Goal: Information Seeking & Learning: Learn about a topic

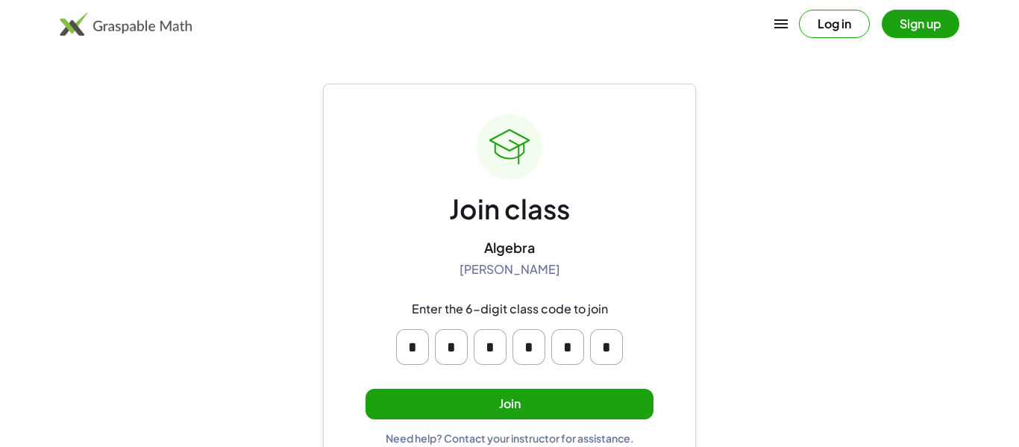
click at [479, 421] on div "Join class Algebra [PERSON_NAME] Enter the 6-digit class code to join * * * * *…" at bounding box center [509, 279] width 288 height 330
click at [478, 415] on button "Join" at bounding box center [509, 404] width 288 height 31
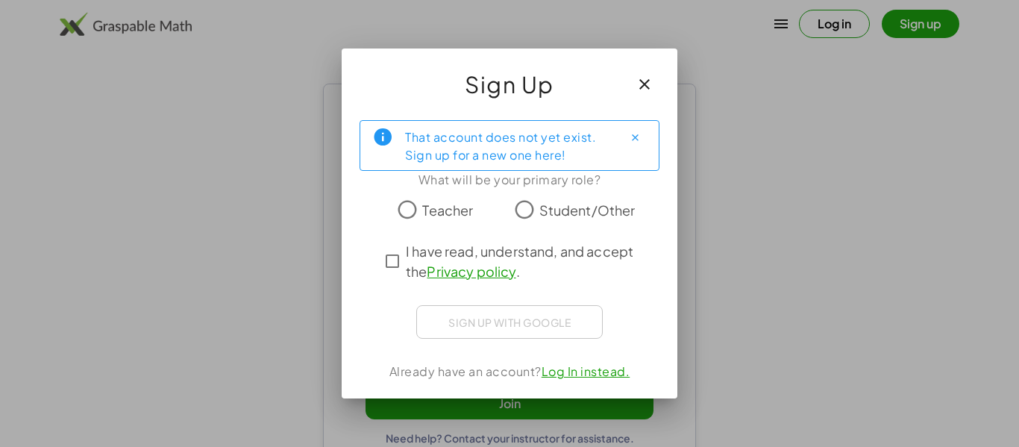
click at [572, 371] on link "Log In instead." at bounding box center [585, 371] width 89 height 16
click at [558, 209] on span "Student/Other" at bounding box center [587, 210] width 96 height 20
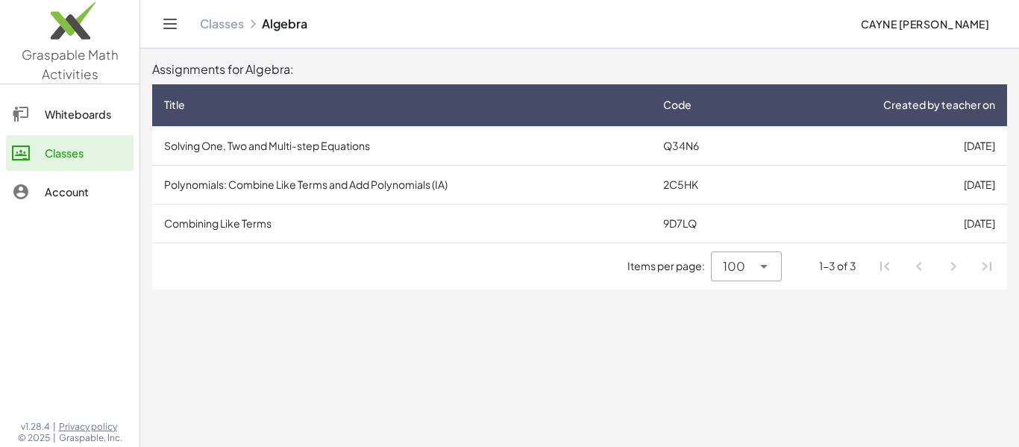
click at [323, 148] on td "Solving One, Two and Multi-step Equations" at bounding box center [401, 145] width 499 height 39
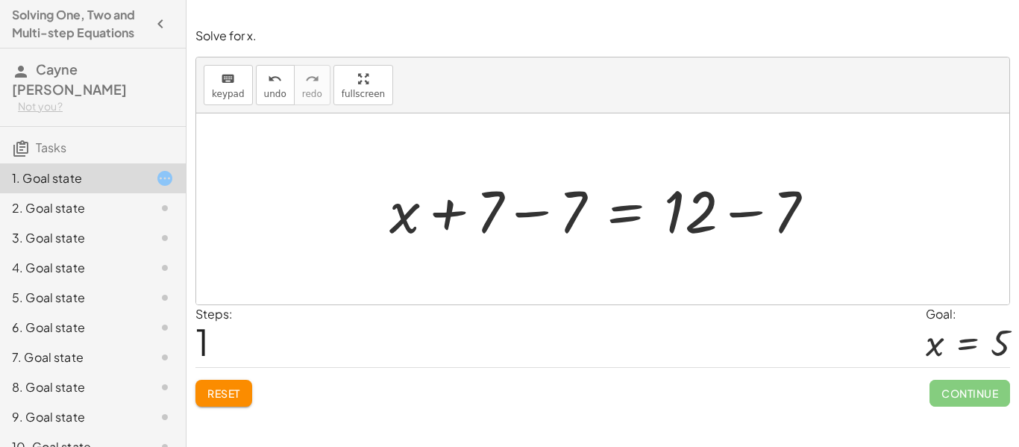
click at [231, 392] on span "Reset" at bounding box center [223, 392] width 33 height 13
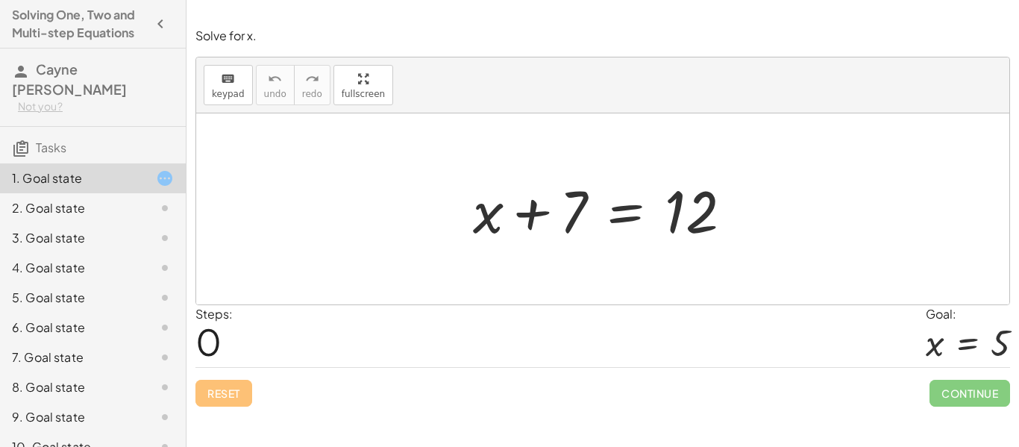
click at [519, 186] on div at bounding box center [608, 209] width 286 height 77
click at [540, 210] on div at bounding box center [608, 209] width 286 height 77
click at [668, 190] on div at bounding box center [608, 209] width 286 height 77
click at [639, 209] on div at bounding box center [608, 209] width 286 height 77
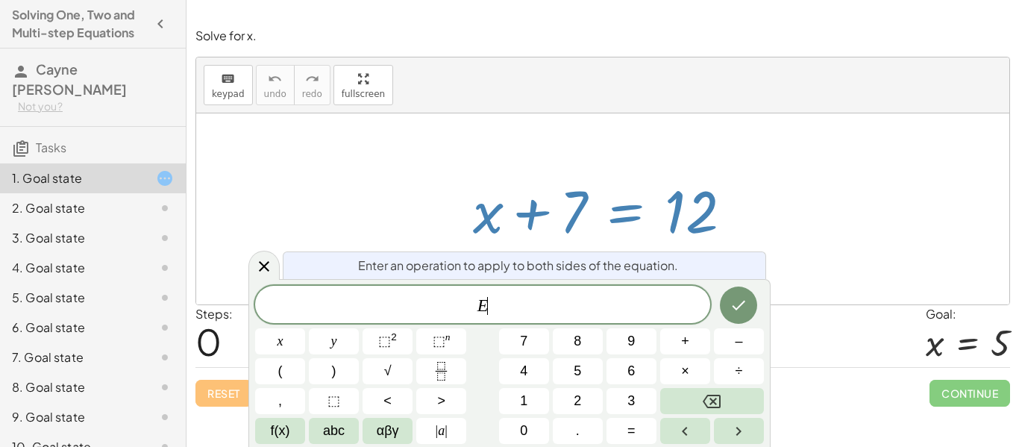
scroll to position [1, 0]
click at [635, 204] on div at bounding box center [608, 209] width 286 height 77
click at [644, 183] on div at bounding box center [608, 209] width 286 height 77
click at [204, 404] on div "Reset Continue" at bounding box center [602, 387] width 814 height 40
click at [208, 401] on div "Reset Continue" at bounding box center [602, 387] width 814 height 40
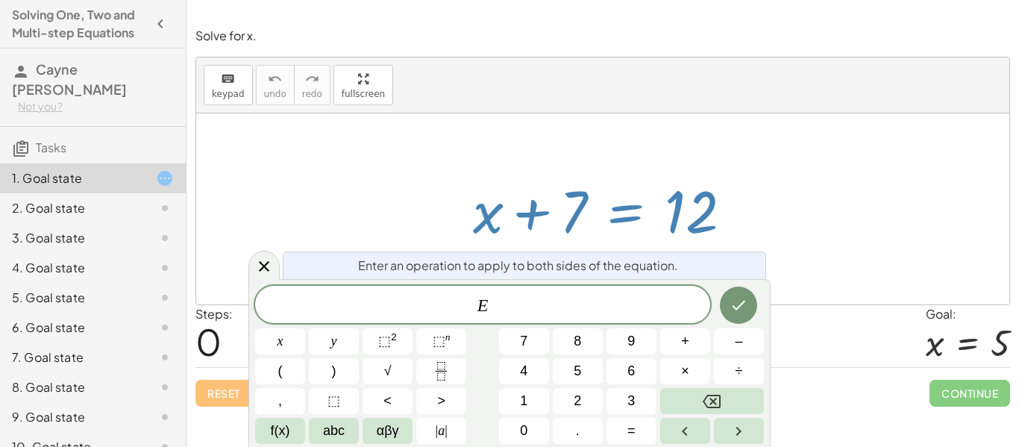
click at [749, 304] on button "Done" at bounding box center [738, 304] width 37 height 37
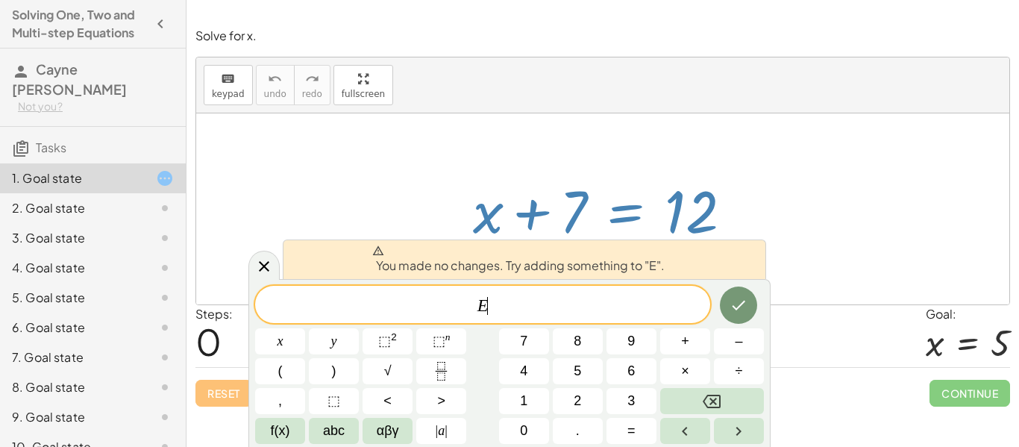
scroll to position [1, 0]
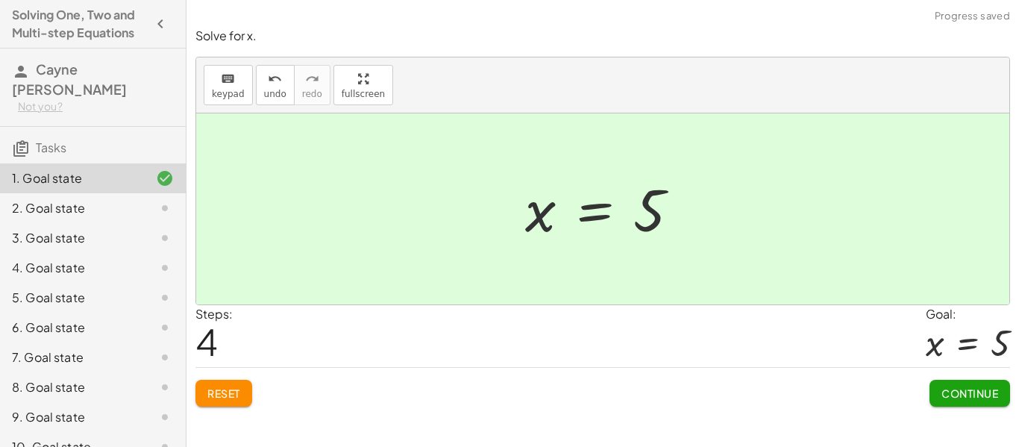
click at [970, 384] on button "Continue" at bounding box center [969, 393] width 81 height 27
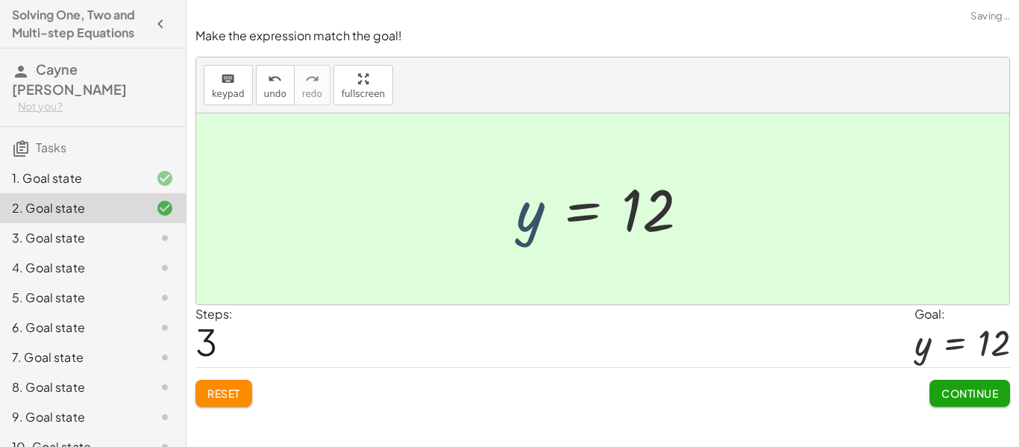
click at [957, 398] on span "Continue" at bounding box center [969, 392] width 57 height 13
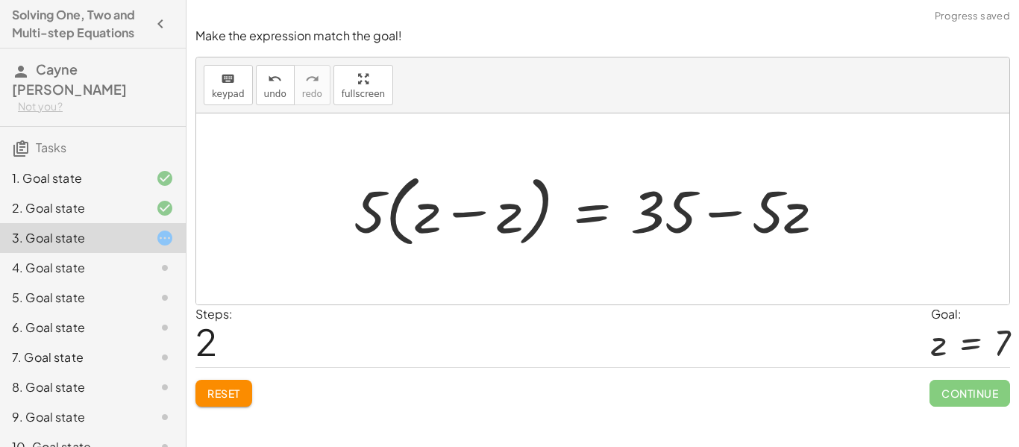
click at [225, 401] on button "Reset" at bounding box center [223, 393] width 57 height 27
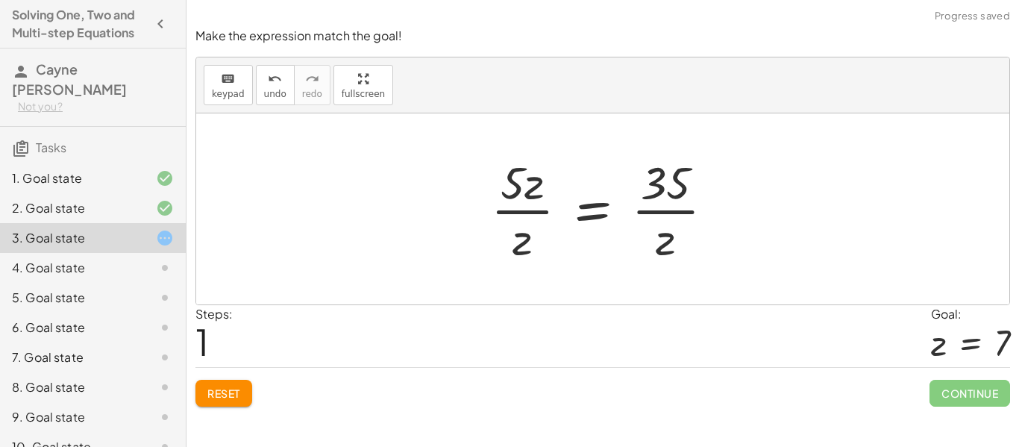
click at [968, 395] on span "Continue" at bounding box center [969, 393] width 81 height 27
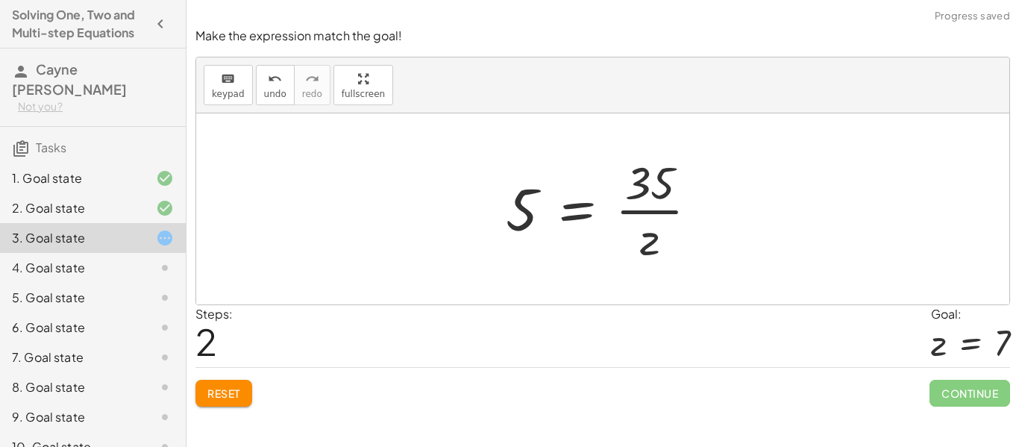
click at [227, 396] on span "Reset" at bounding box center [223, 392] width 33 height 13
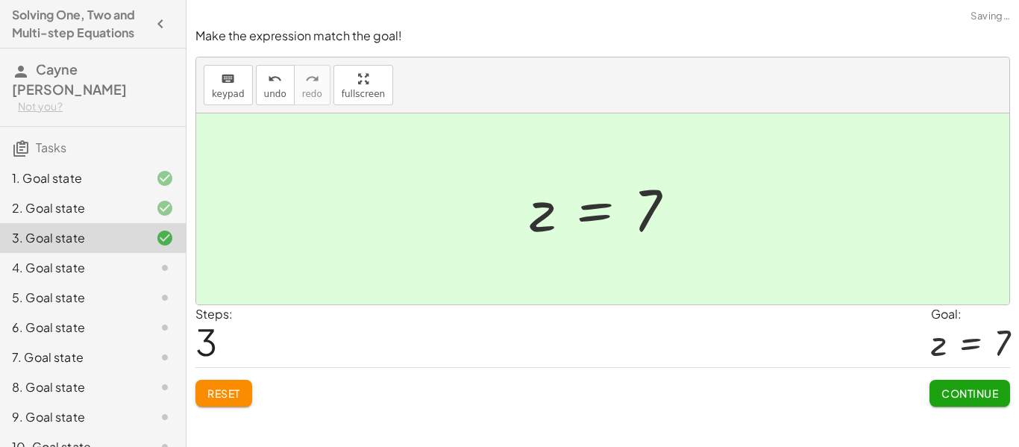
click at [942, 398] on span "Continue" at bounding box center [969, 392] width 57 height 13
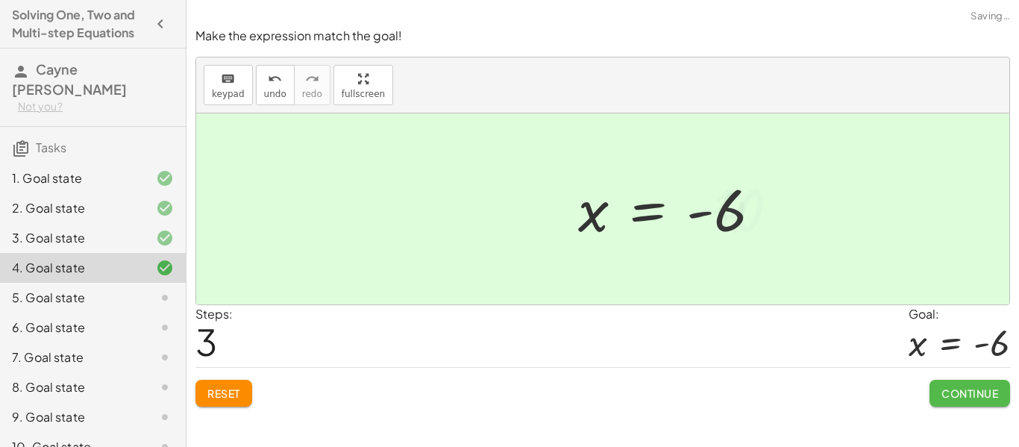
click at [969, 404] on button "Continue" at bounding box center [969, 393] width 81 height 27
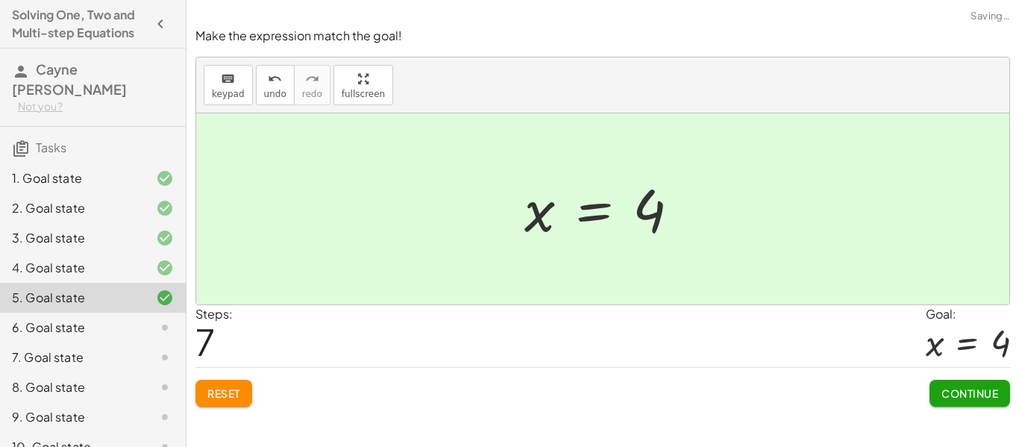
click at [965, 399] on span "Continue" at bounding box center [969, 392] width 57 height 13
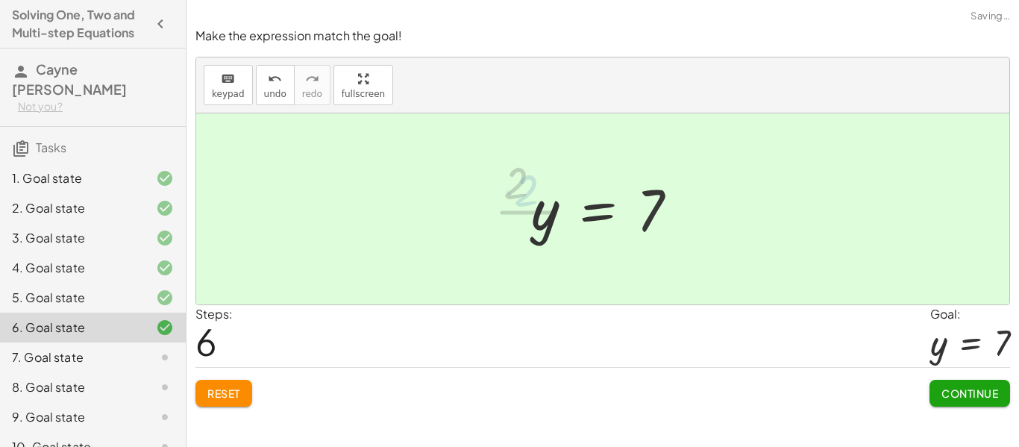
click at [949, 405] on button "Continue" at bounding box center [969, 393] width 81 height 27
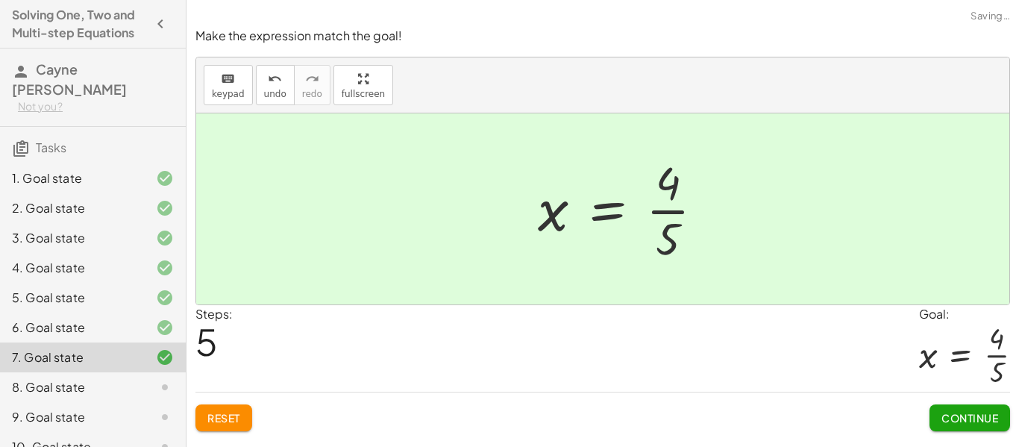
click at [947, 415] on span "Continue" at bounding box center [969, 417] width 57 height 13
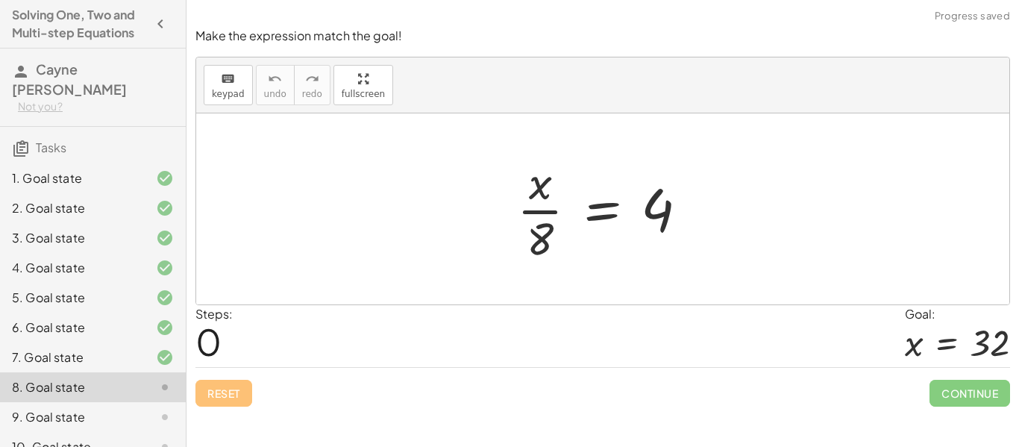
click at [977, 405] on span "Continue" at bounding box center [969, 393] width 81 height 27
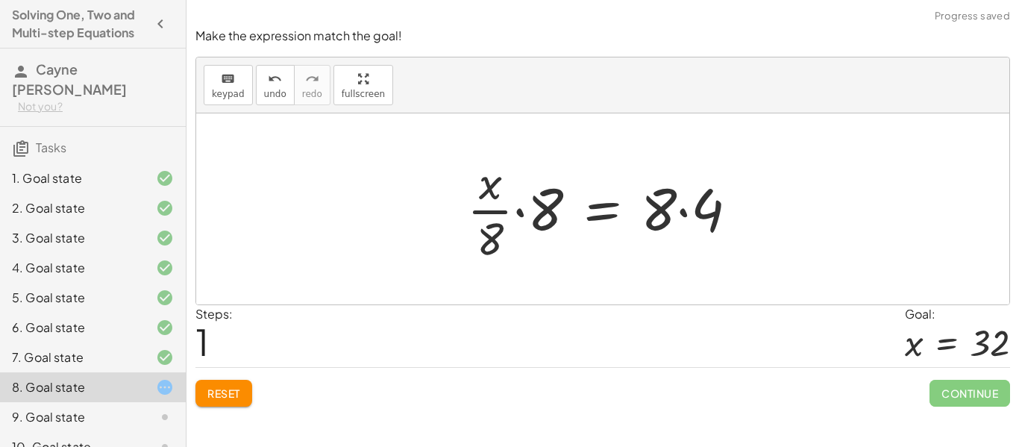
click at [219, 404] on button "Reset" at bounding box center [223, 393] width 57 height 27
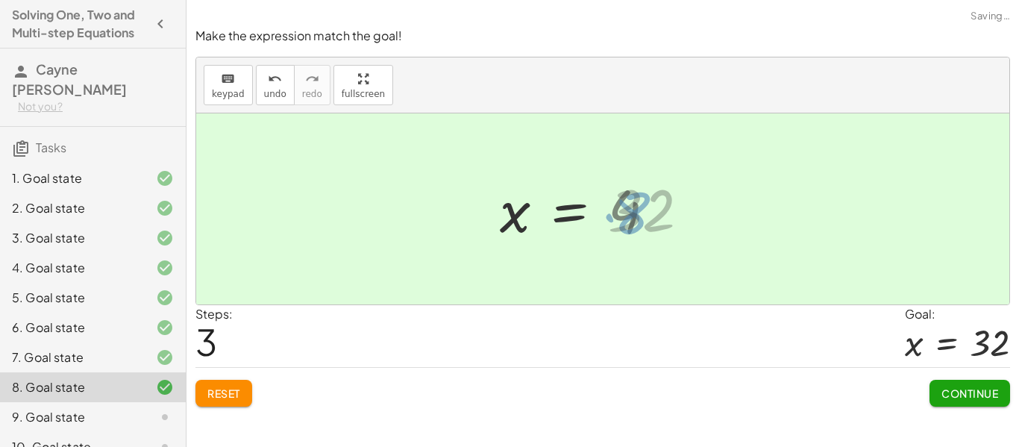
click at [969, 404] on button "Continue" at bounding box center [969, 393] width 81 height 27
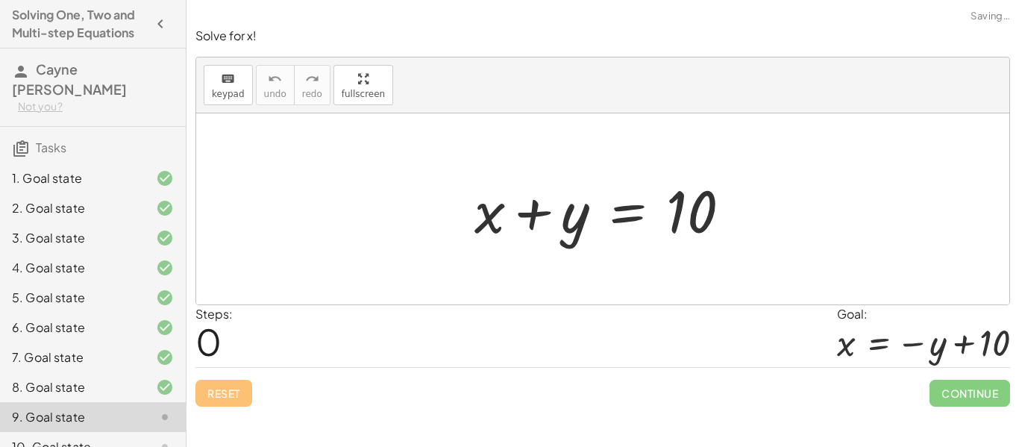
click at [969, 395] on span "Continue" at bounding box center [969, 393] width 81 height 27
click at [968, 397] on span "Continue" at bounding box center [969, 393] width 81 height 27
click at [963, 401] on span "Continue" at bounding box center [969, 393] width 81 height 27
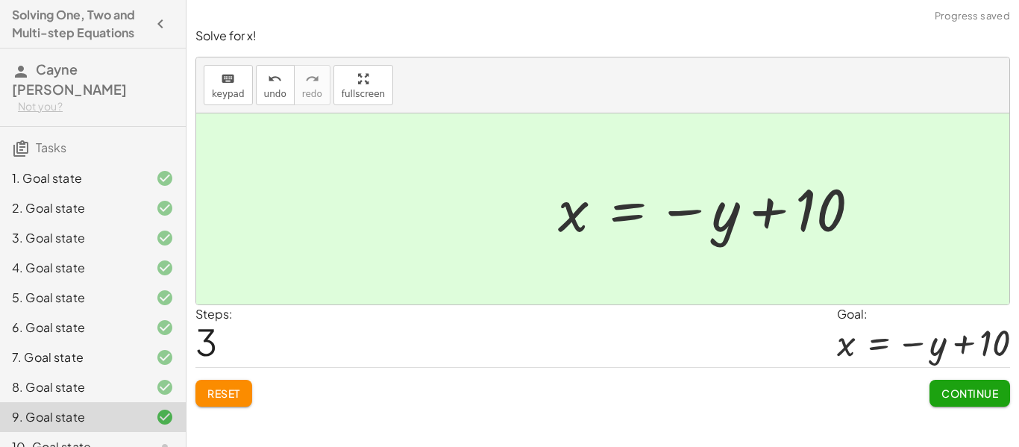
click at [975, 392] on span "Continue" at bounding box center [969, 392] width 57 height 13
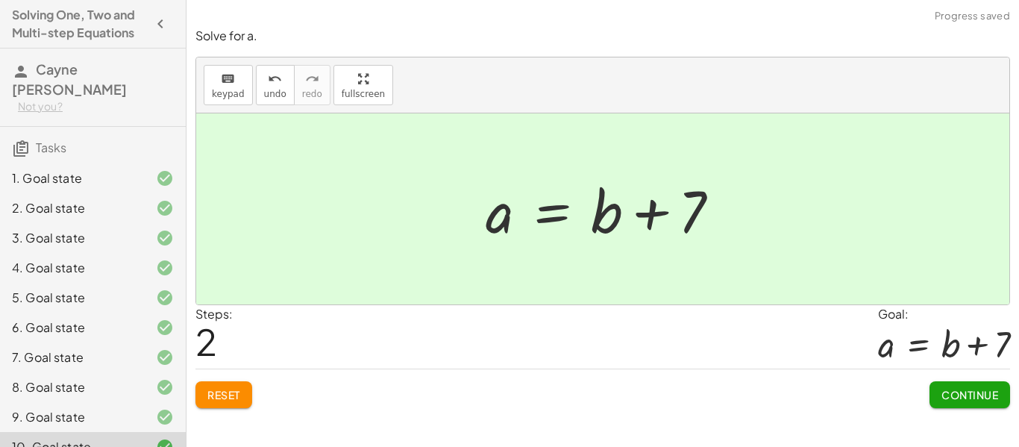
click at [953, 395] on span "Continue" at bounding box center [969, 394] width 57 height 13
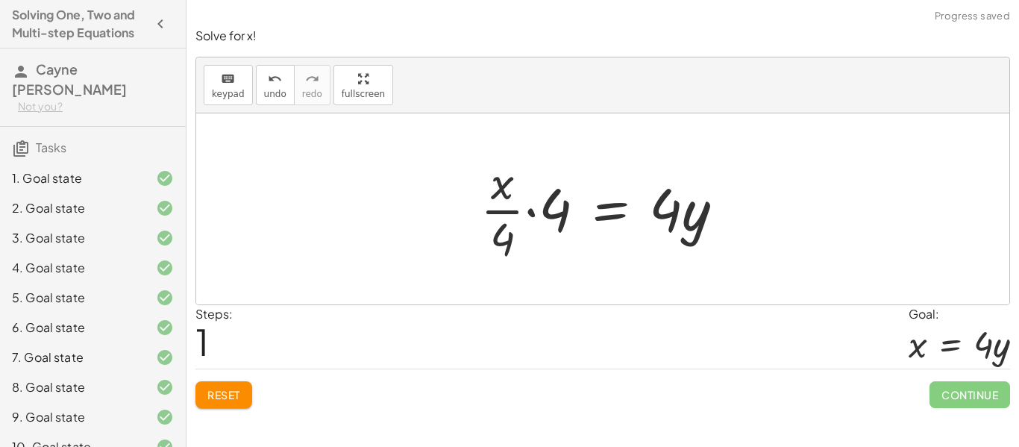
click at [236, 404] on button "Reset" at bounding box center [223, 394] width 57 height 27
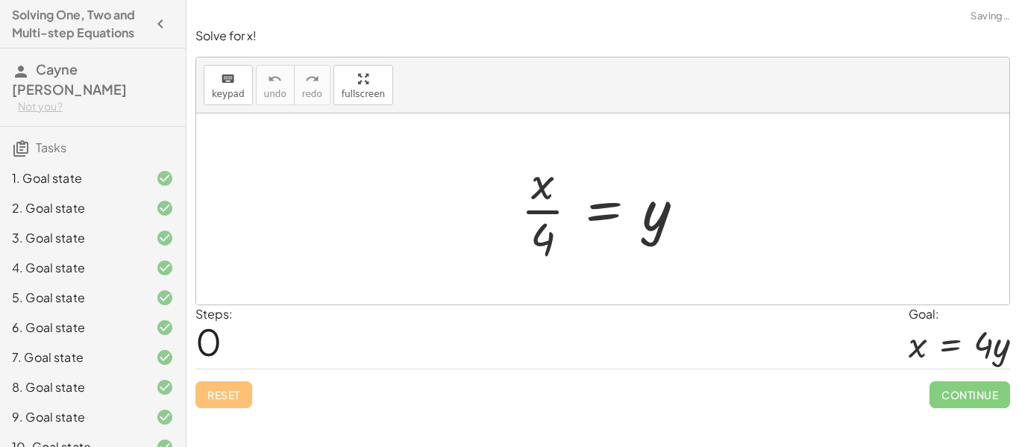
click at [225, 391] on div "Reset Continue" at bounding box center [602, 388] width 814 height 40
click at [220, 407] on div "Reset Continue" at bounding box center [602, 388] width 814 height 40
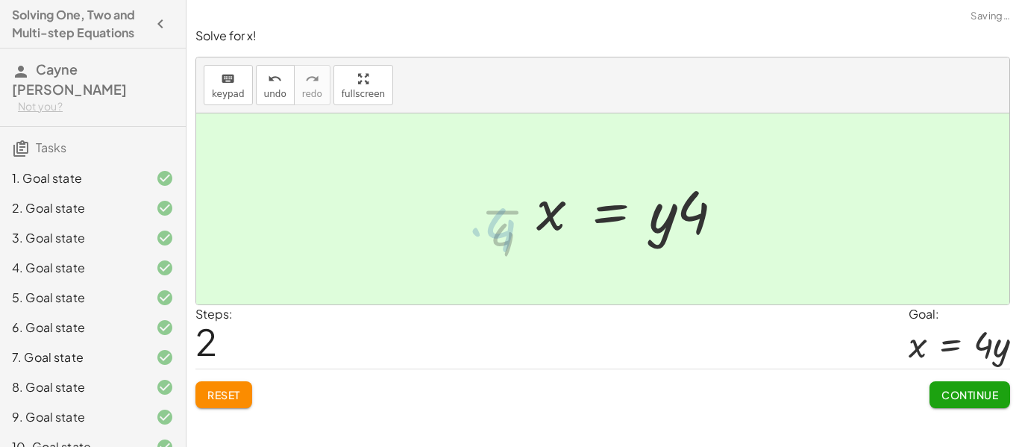
click at [980, 398] on span "Continue" at bounding box center [969, 394] width 57 height 13
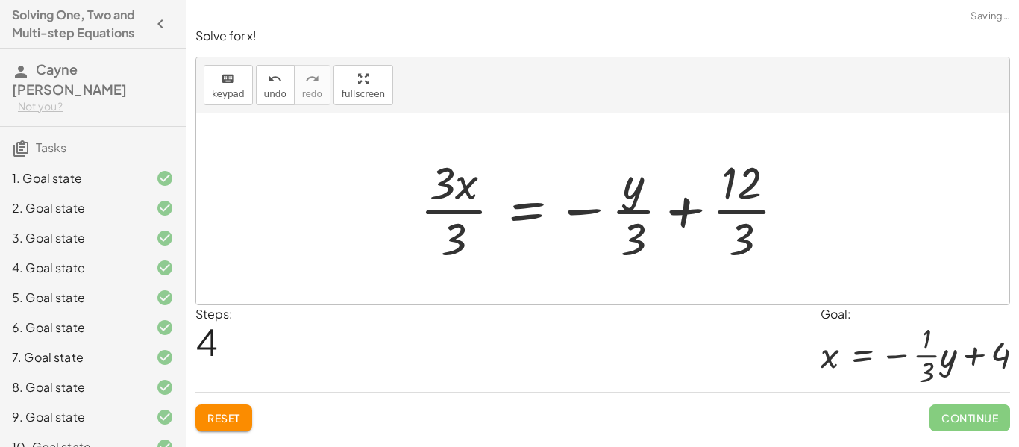
click at [215, 421] on span "Reset" at bounding box center [223, 417] width 33 height 13
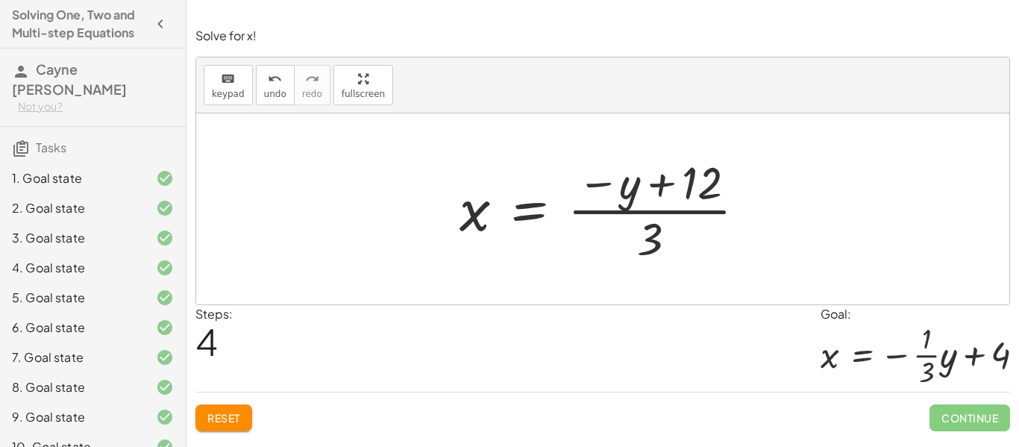
click at [219, 409] on button "Reset" at bounding box center [223, 417] width 57 height 27
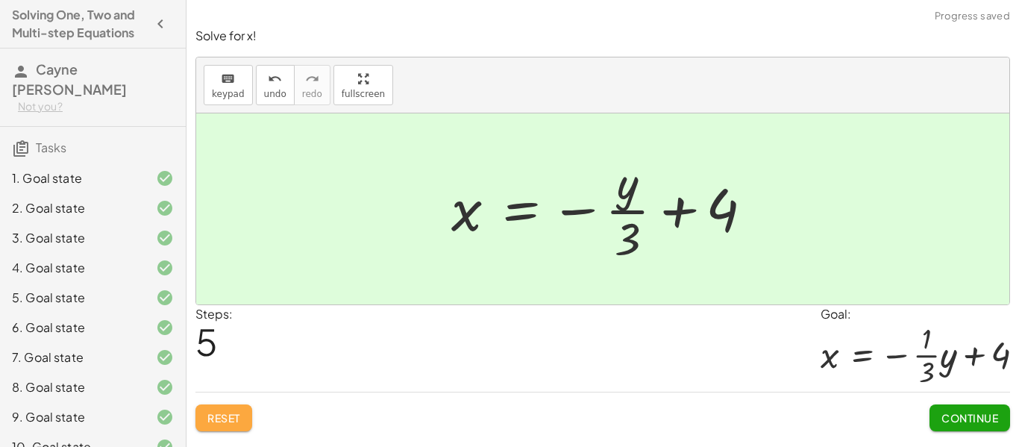
click at [978, 418] on span "Continue" at bounding box center [969, 417] width 57 height 13
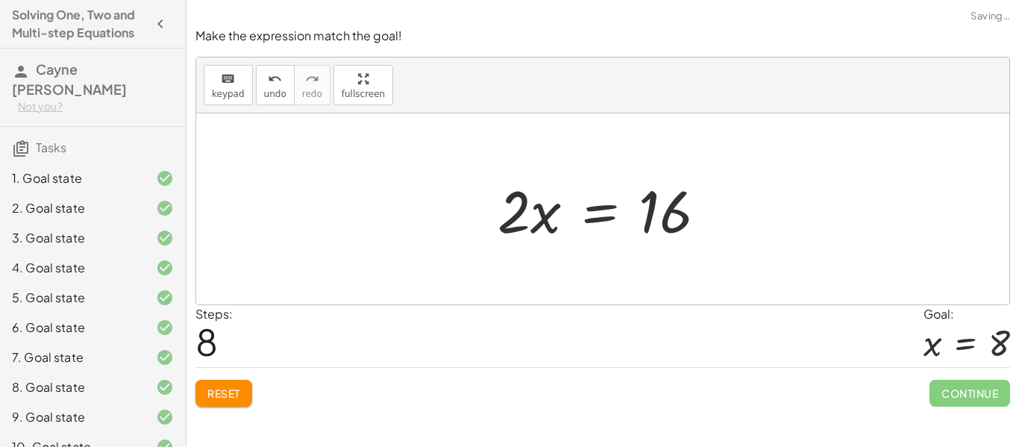
click at [200, 417] on div "Solve for x. keyboard keypad undo undo redo redo fullscreen + x + 7 = 12 + x + …" at bounding box center [602, 223] width 832 height 447
click at [236, 403] on button "Reset" at bounding box center [223, 393] width 57 height 27
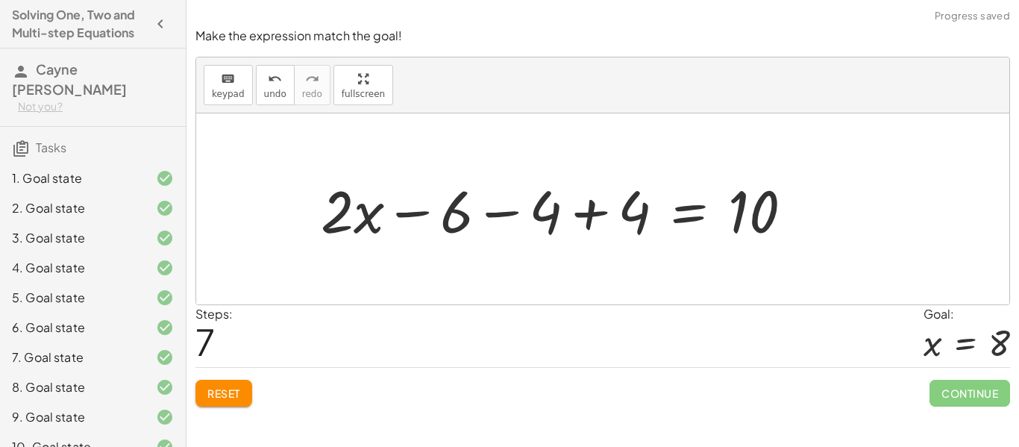
click at [224, 400] on button "Reset" at bounding box center [223, 393] width 57 height 27
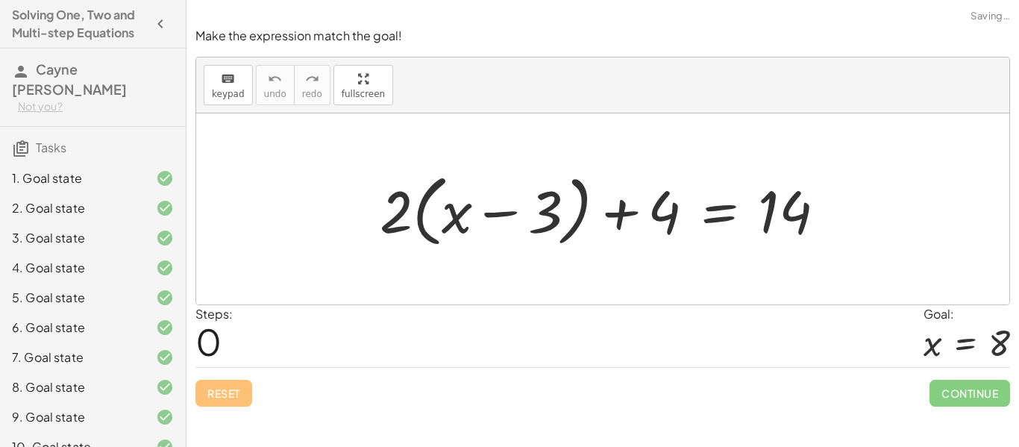
scroll to position [92, 0]
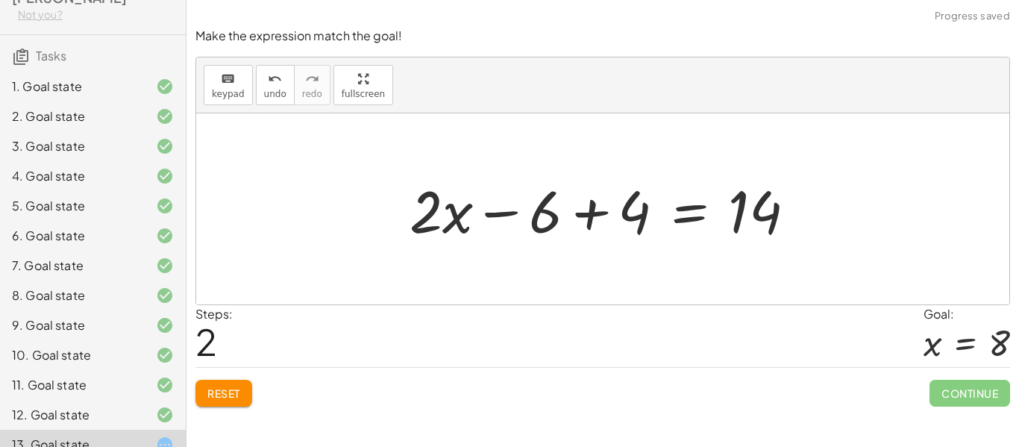
click at [225, 401] on button "Reset" at bounding box center [223, 393] width 57 height 27
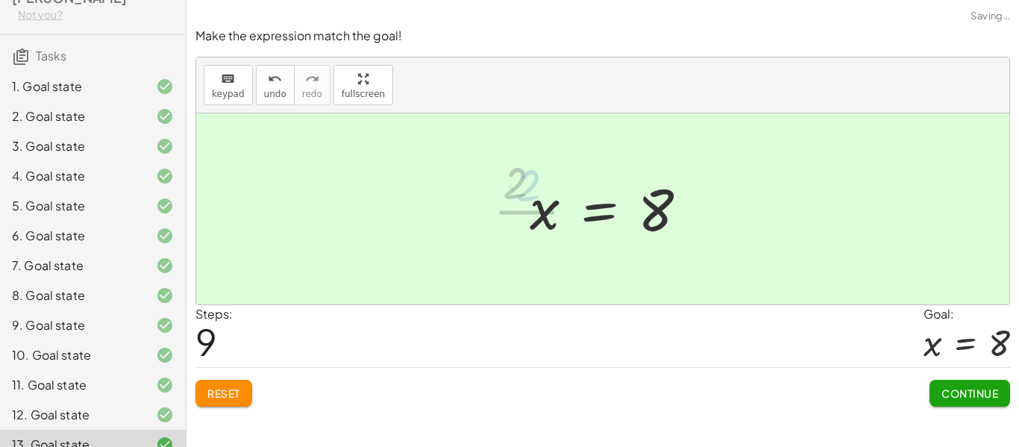
click at [960, 402] on button "Continue" at bounding box center [969, 393] width 81 height 27
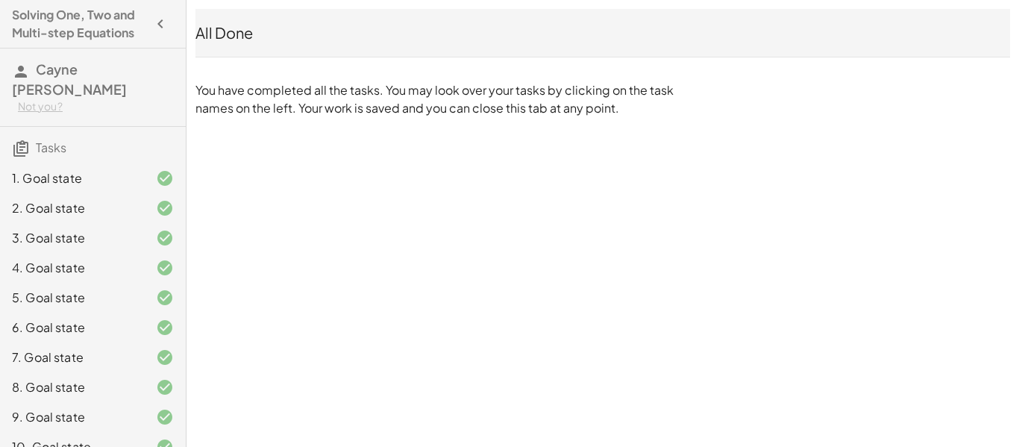
scroll to position [2, 0]
click at [104, 40] on div "Solving One, Two and Multi-step Equations Cayne Dubose Not you? Tasks 1. Goal s…" at bounding box center [93, 223] width 186 height 447
click at [161, 32] on button "button" at bounding box center [160, 21] width 27 height 27
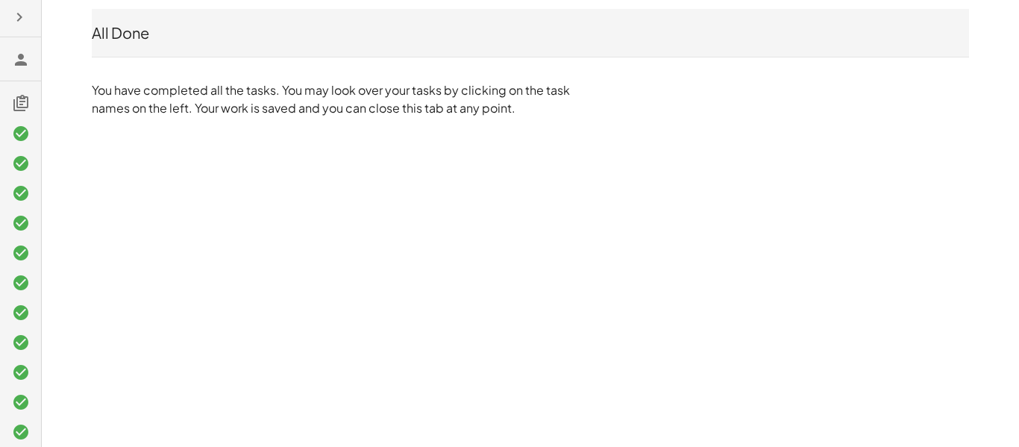
click at [19, 114] on div at bounding box center [20, 312] width 41 height 400
click at [16, 19] on icon "button" at bounding box center [19, 17] width 18 height 18
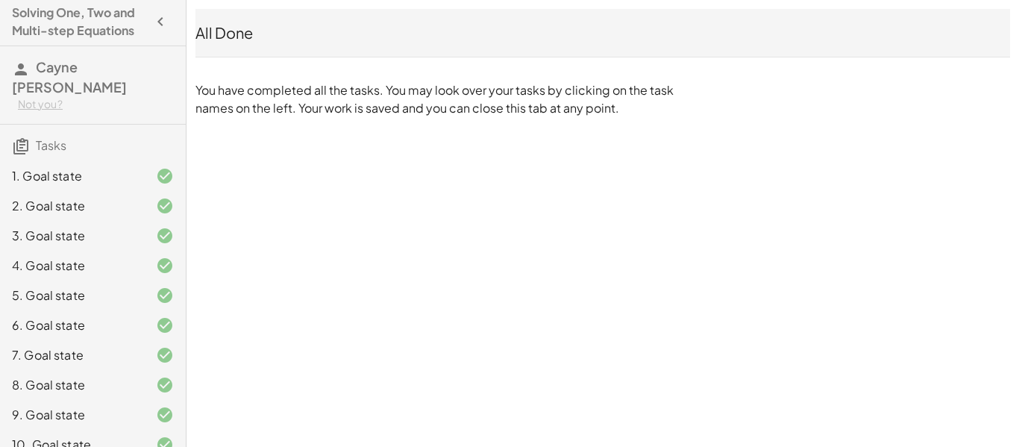
click at [25, 45] on div "Solving One, Two and Multi-step Equations Cayne Dubose Not you? Tasks 1. Goal s…" at bounding box center [93, 223] width 186 height 447
click at [35, 97] on div "Not you?" at bounding box center [96, 104] width 156 height 15
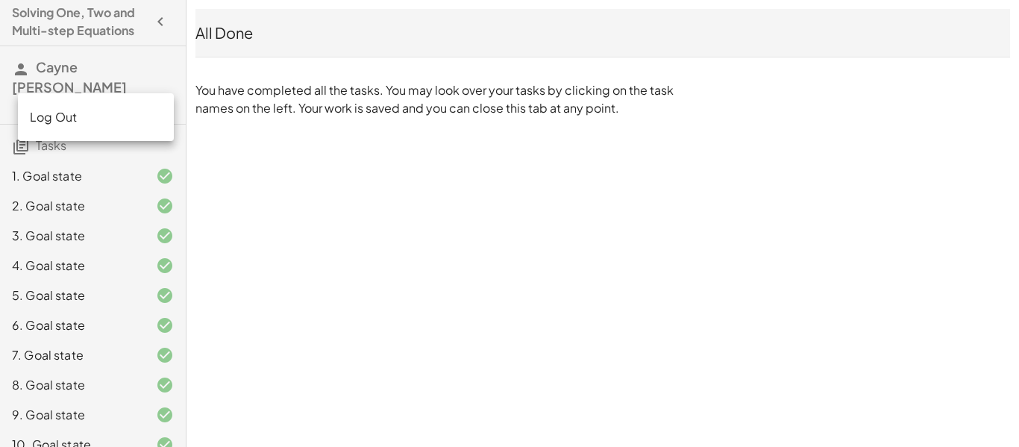
click at [45, 66] on span "Cayne [PERSON_NAME]" at bounding box center [69, 76] width 115 height 37
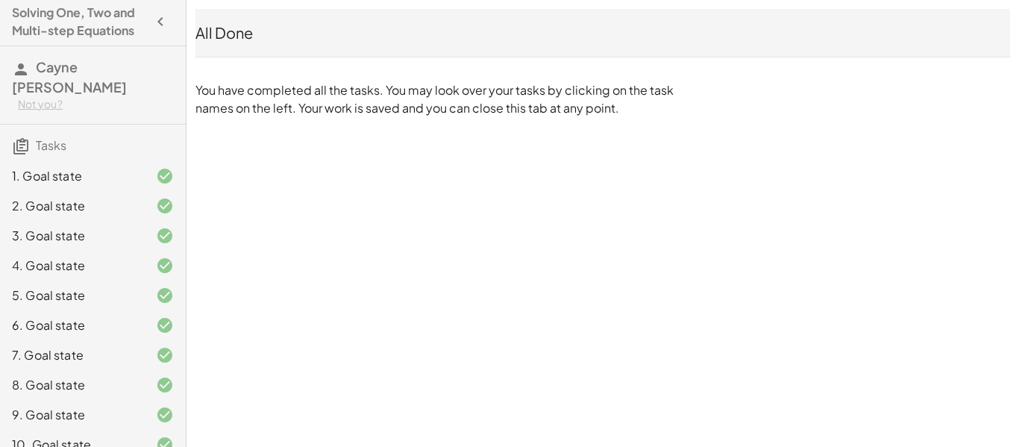
click at [47, 137] on span "Tasks" at bounding box center [51, 145] width 31 height 16
click at [0, 0] on div "Solving One, Two and Multi-step Equations Cayne Dubose Not you? Tasks 1. Goal s…" at bounding box center [0, 0] width 0 height 0
click at [151, 22] on icon "button" at bounding box center [160, 22] width 18 height 18
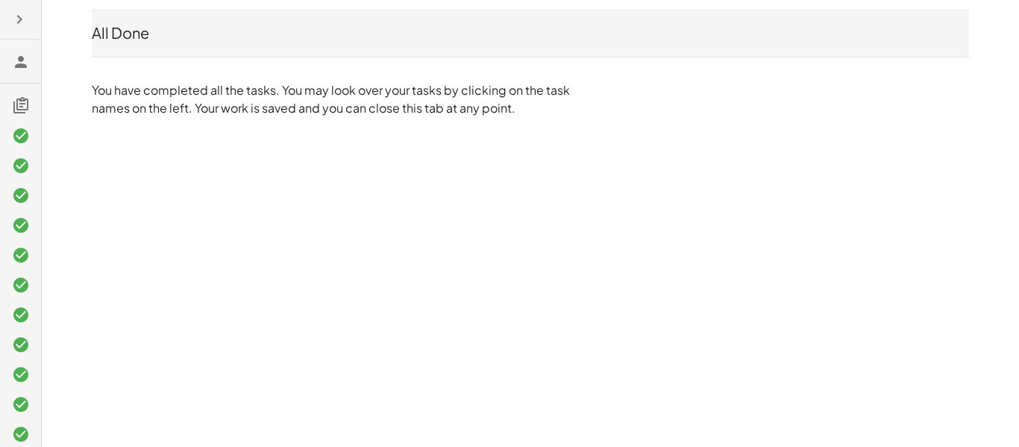
click at [22, 53] on icon at bounding box center [21, 62] width 18 height 18
click at [20, 59] on icon at bounding box center [21, 62] width 18 height 18
click at [16, 18] on icon "button" at bounding box center [19, 19] width 18 height 18
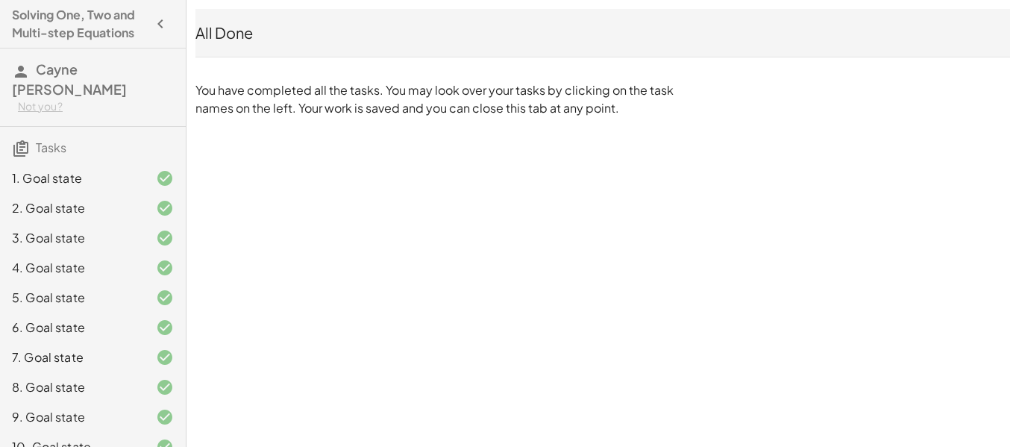
click at [98, 72] on span "Cayne [PERSON_NAME]" at bounding box center [69, 78] width 115 height 37
click at [40, 139] on span "Tasks" at bounding box center [51, 147] width 31 height 16
click at [63, 16] on h4 "Solving One, Two and Multi-step Equations" at bounding box center [79, 24] width 135 height 36
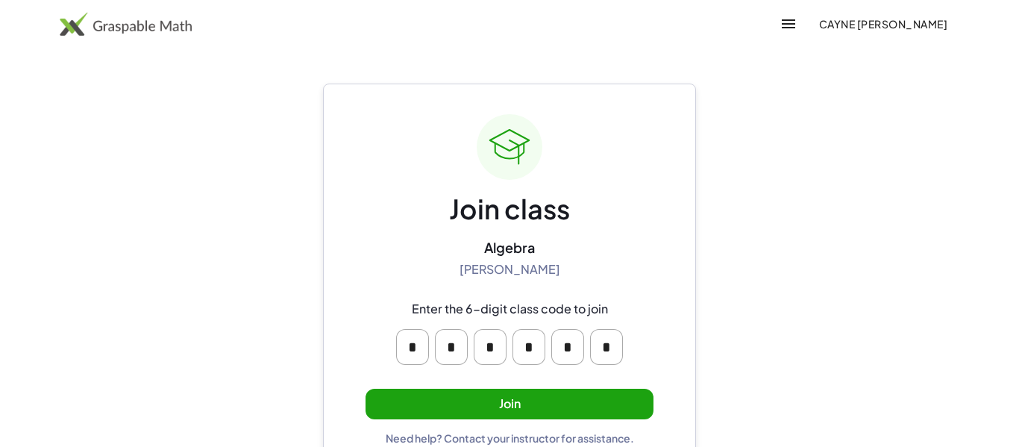
click at [427, 401] on button "Join" at bounding box center [509, 404] width 288 height 31
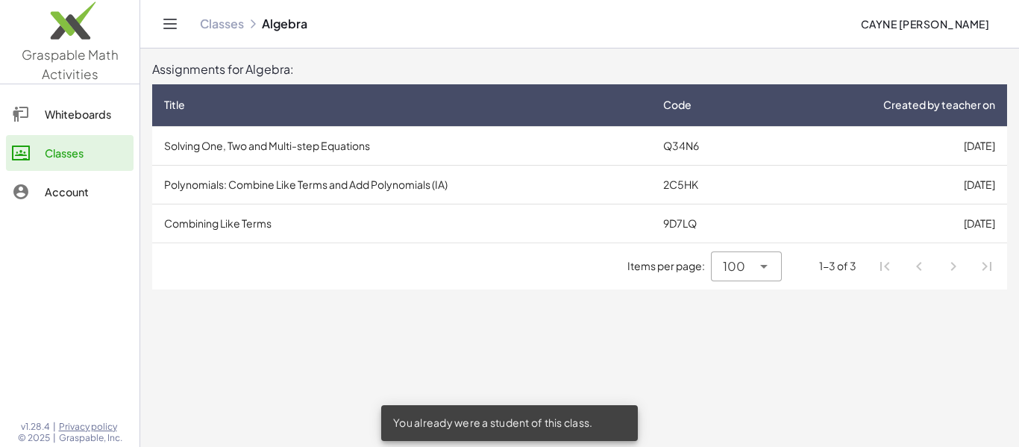
click at [207, 213] on td "Combining Like Terms" at bounding box center [401, 223] width 499 height 39
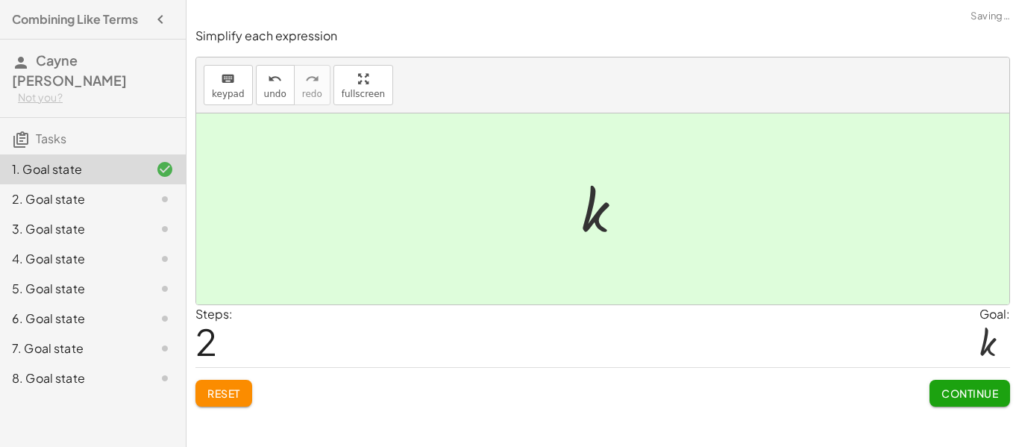
click at [939, 401] on button "Continue" at bounding box center [969, 393] width 81 height 27
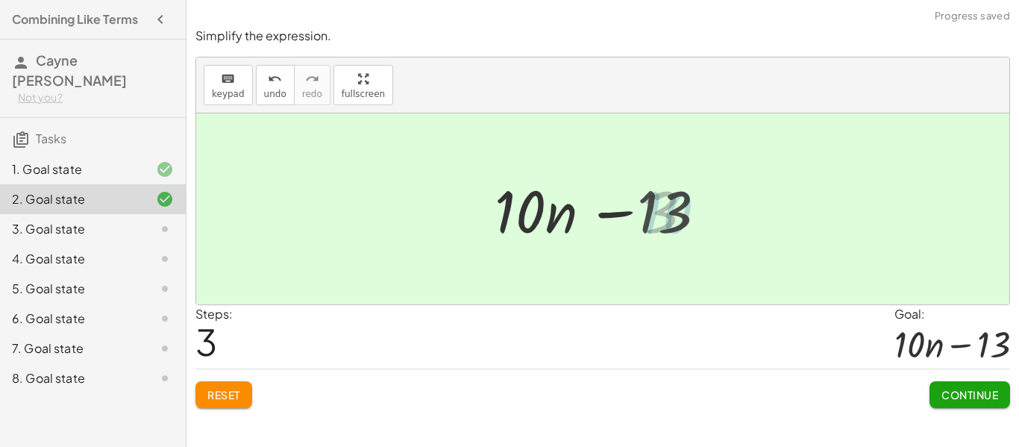
click at [953, 406] on button "Continue" at bounding box center [969, 394] width 81 height 27
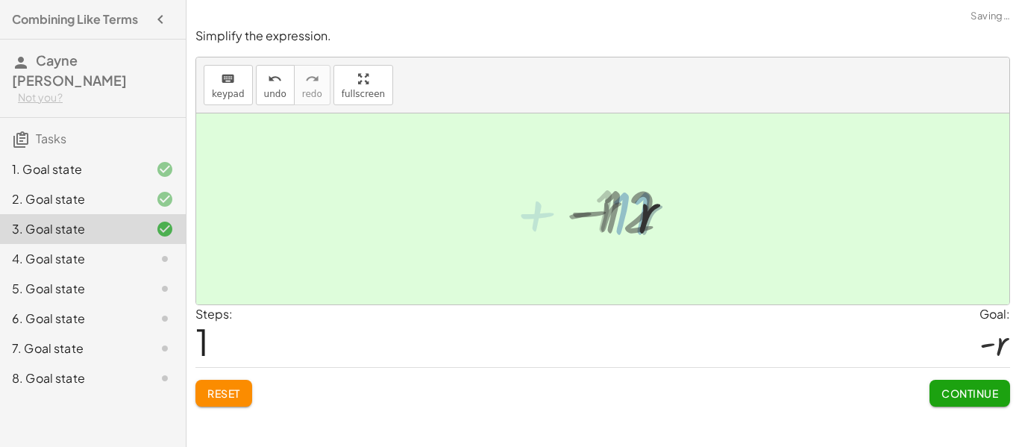
click at [956, 402] on button "Continue" at bounding box center [969, 393] width 81 height 27
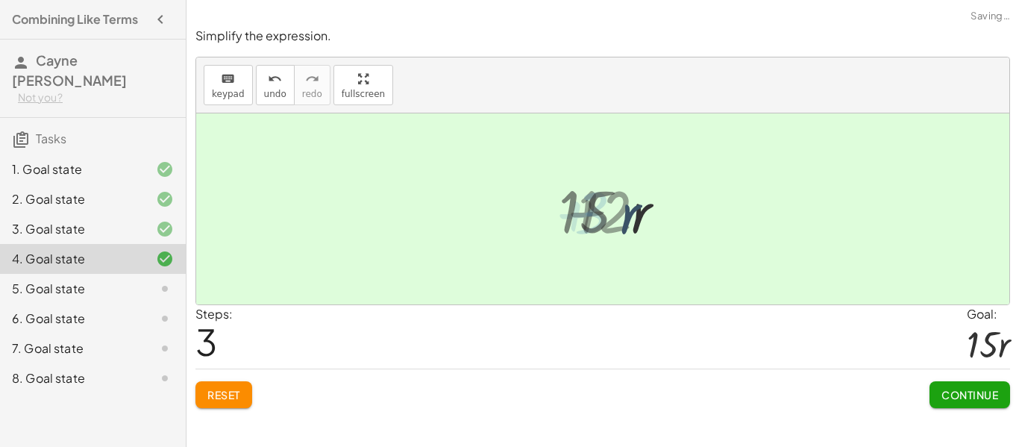
click at [947, 395] on span "Continue" at bounding box center [969, 394] width 57 height 13
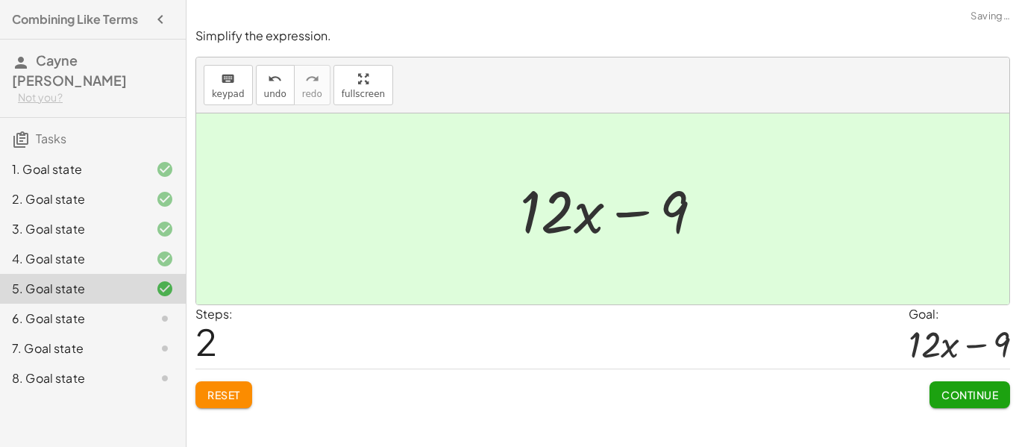
click at [943, 402] on button "Continue" at bounding box center [969, 394] width 81 height 27
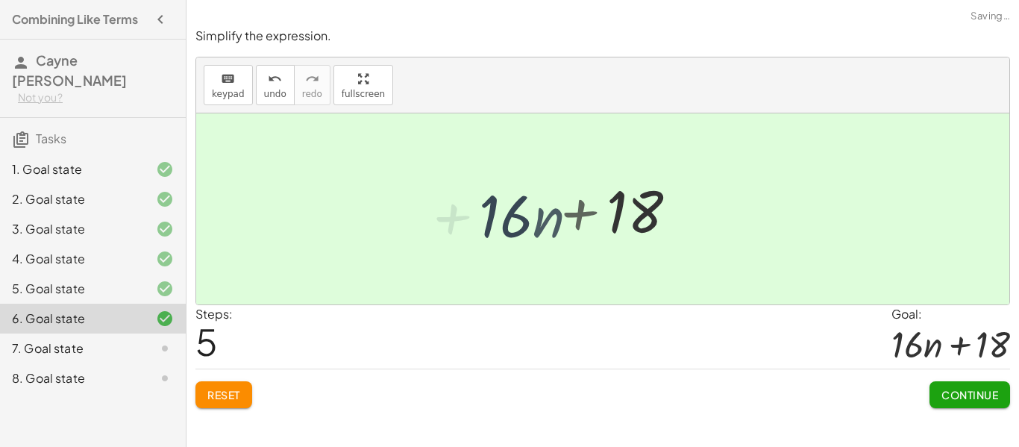
click at [949, 398] on span "Continue" at bounding box center [969, 394] width 57 height 13
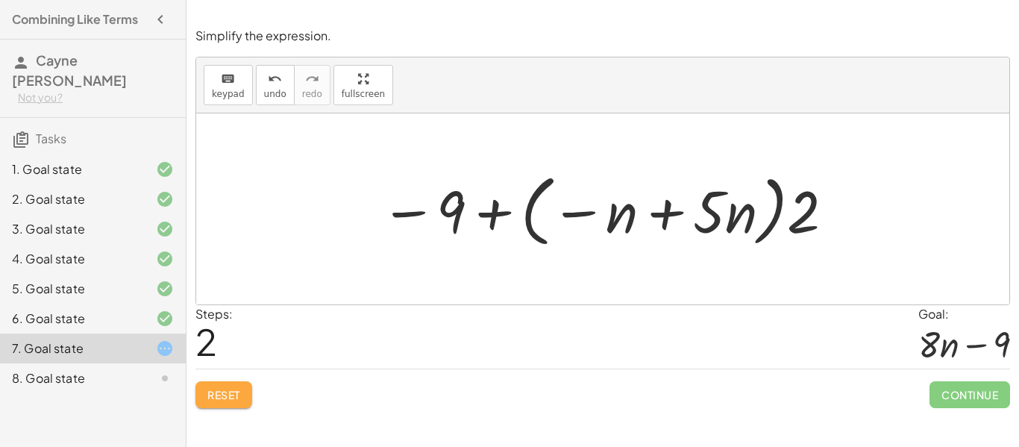
click at [225, 405] on button "Reset" at bounding box center [223, 394] width 57 height 27
click at [232, 406] on button "Reset" at bounding box center [223, 394] width 57 height 27
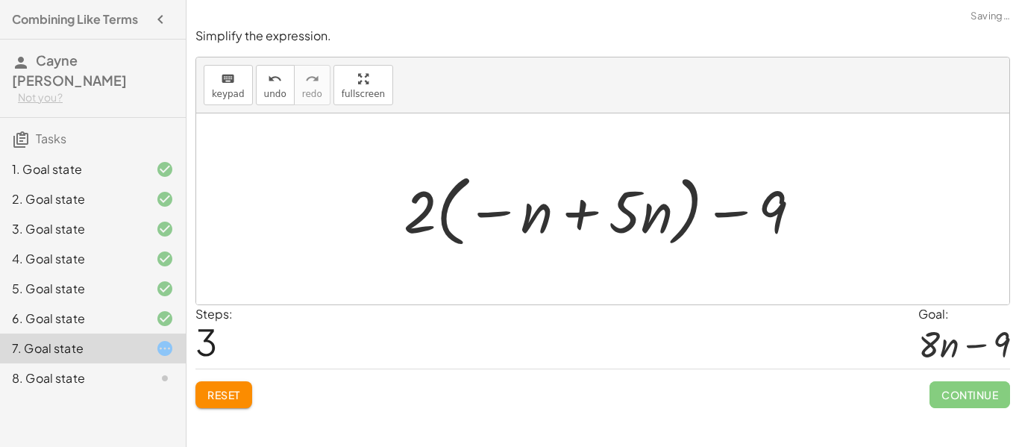
click at [210, 398] on span "Reset" at bounding box center [223, 394] width 33 height 13
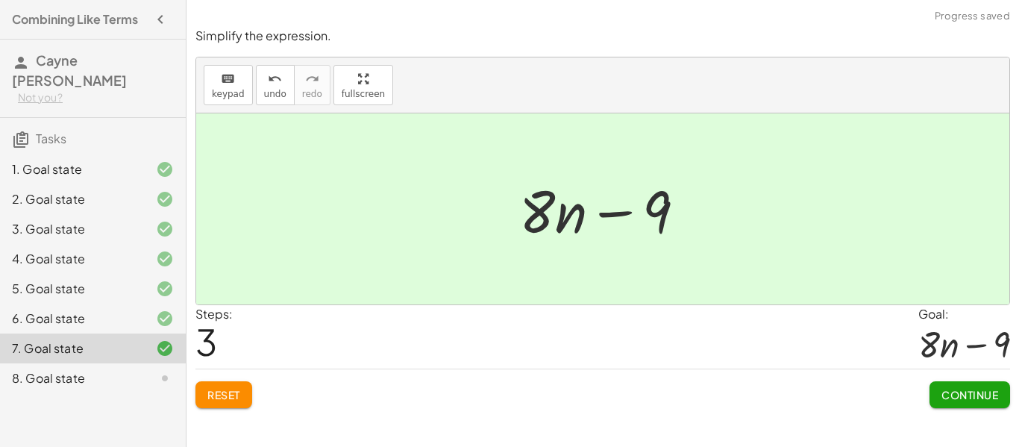
click at [979, 405] on button "Continue" at bounding box center [969, 394] width 81 height 27
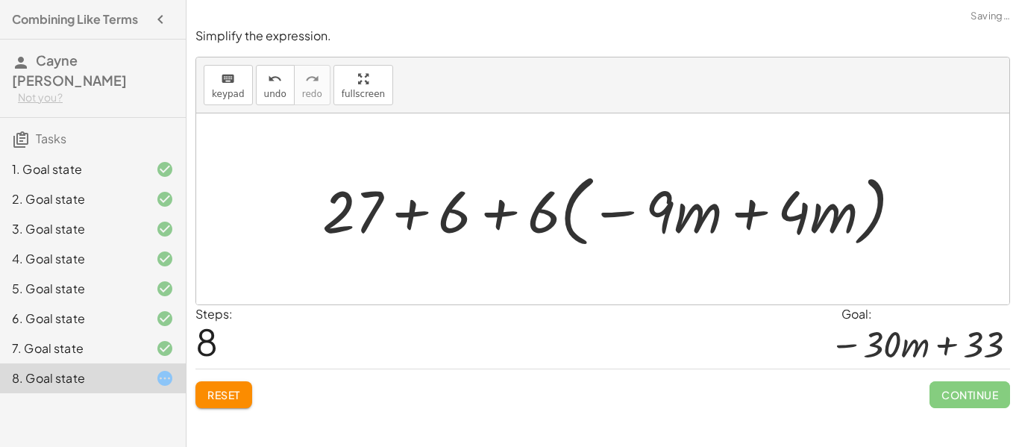
click at [220, 395] on span "Reset" at bounding box center [223, 394] width 33 height 13
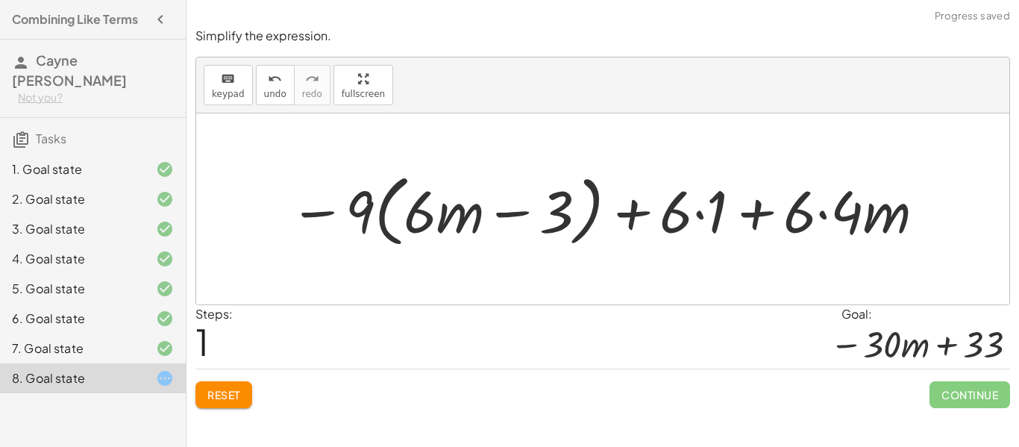
click at [230, 406] on button "Reset" at bounding box center [223, 394] width 57 height 27
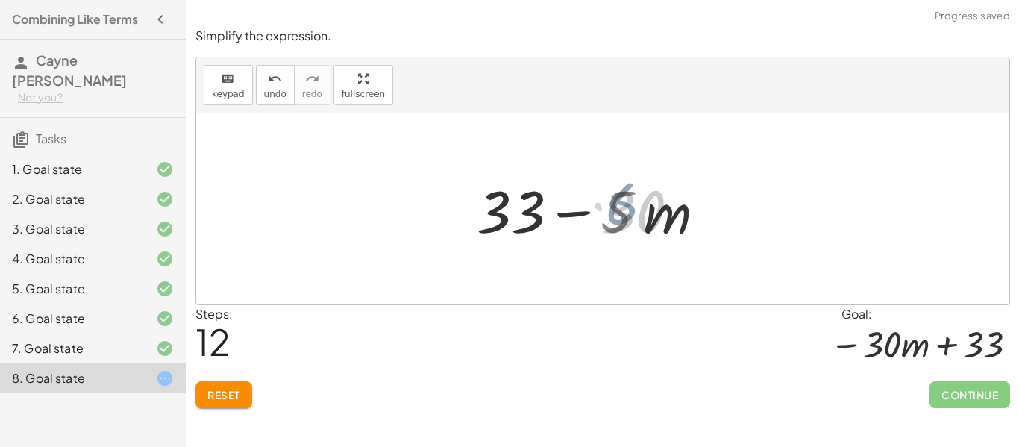
click at [201, 386] on button "Reset" at bounding box center [223, 394] width 57 height 27
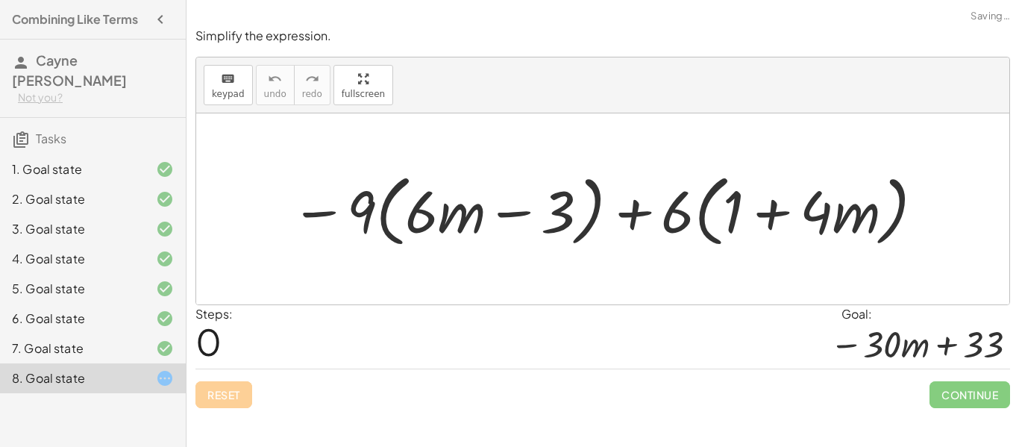
click at [223, 397] on div "Reset Continue" at bounding box center [602, 388] width 814 height 40
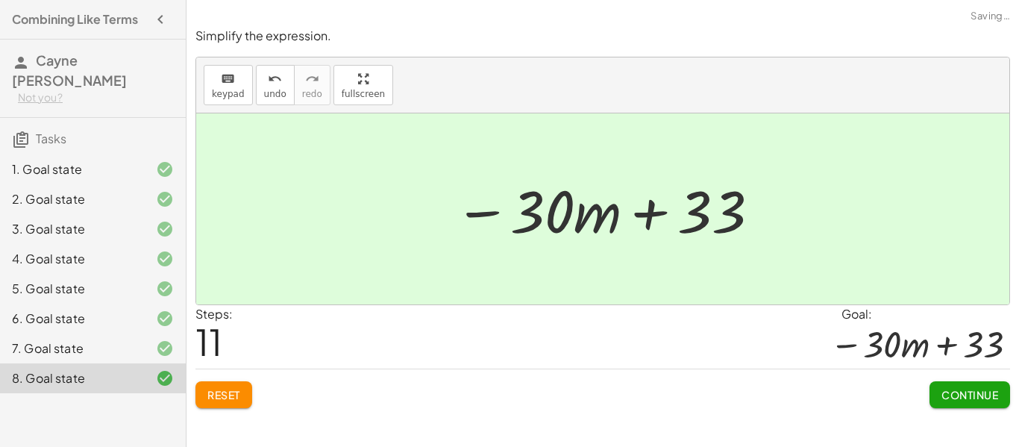
click at [949, 405] on button "Continue" at bounding box center [969, 394] width 81 height 27
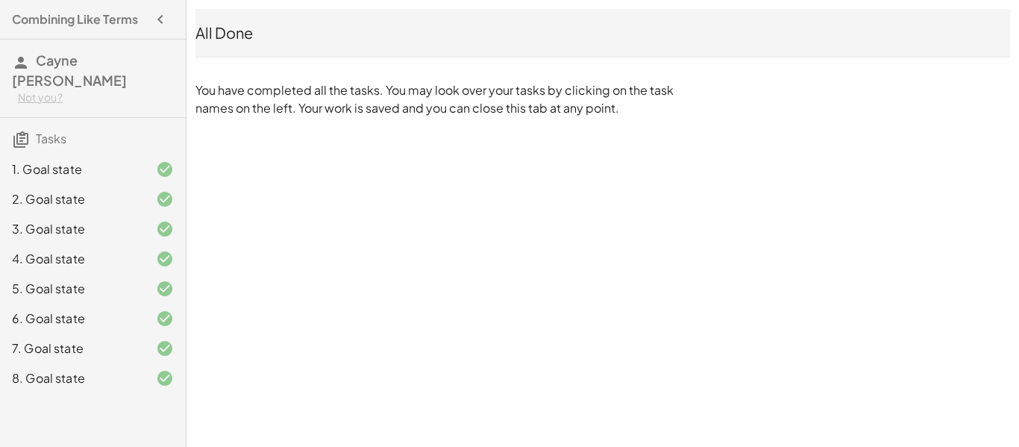
click at [162, 23] on icon "button" at bounding box center [160, 19] width 18 height 18
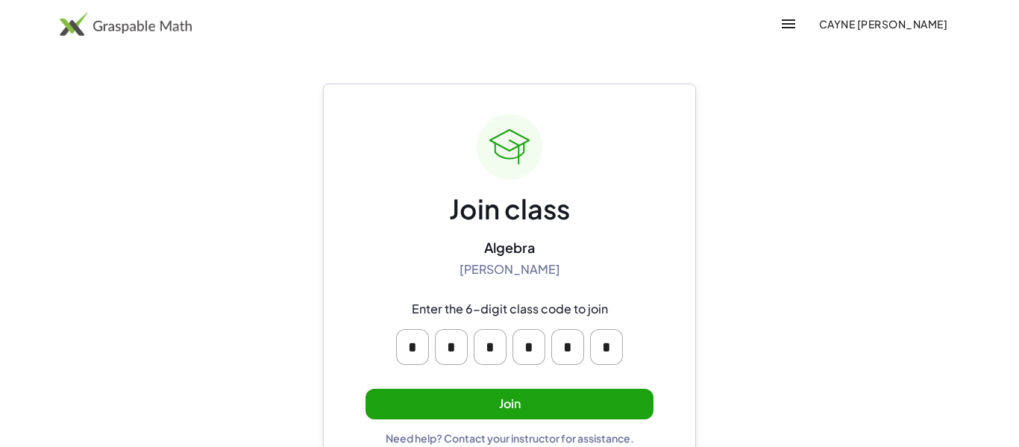
click at [600, 416] on button "Join" at bounding box center [509, 404] width 288 height 31
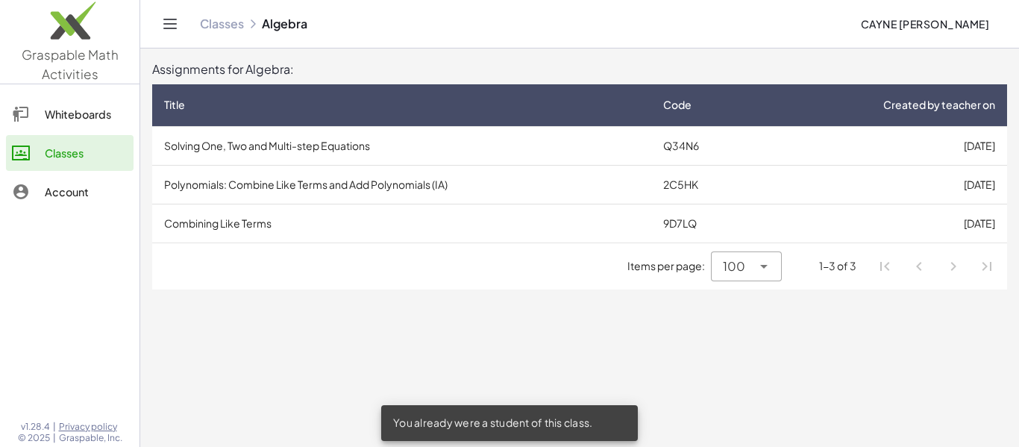
click at [678, 188] on td "2C5HK" at bounding box center [706, 184] width 110 height 39
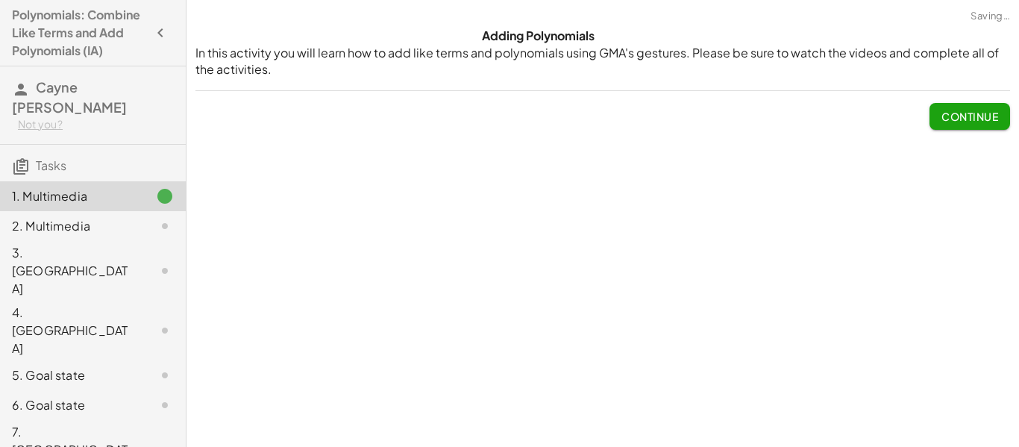
click at [971, 119] on span "Continue" at bounding box center [969, 116] width 57 height 13
click at [0, 0] on span "Continue" at bounding box center [0, 0] width 0 height 0
click at [0, 0] on button "Continue" at bounding box center [0, 0] width 0 height 0
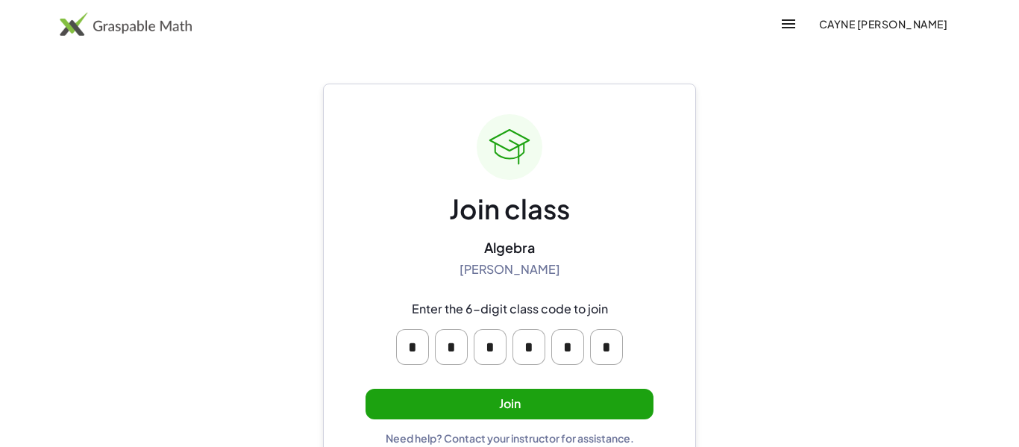
click at [547, 413] on button "Join" at bounding box center [509, 404] width 288 height 31
